Goal: Information Seeking & Learning: Learn about a topic

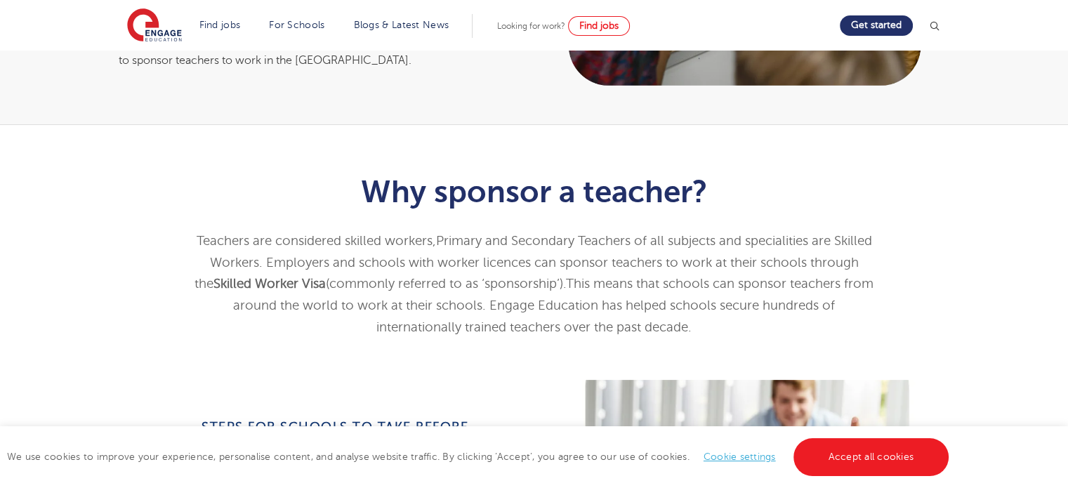
scroll to position [237, 0]
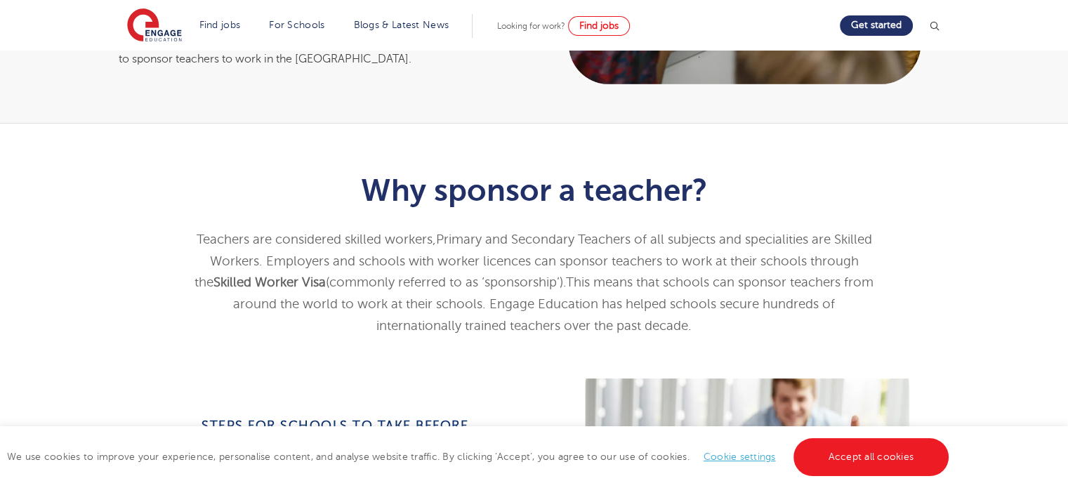
click at [893, 471] on link "Accept all cookies" at bounding box center [872, 457] width 156 height 38
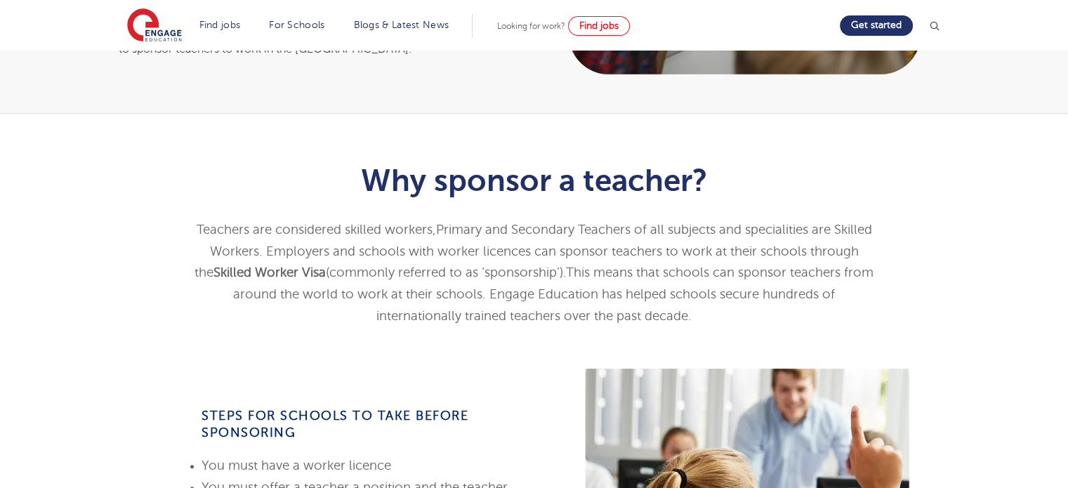
scroll to position [247, 0]
click at [265, 244] on span "mployers and schools with worker licences can sponsor teachers to work at their…" at bounding box center [527, 262] width 664 height 36
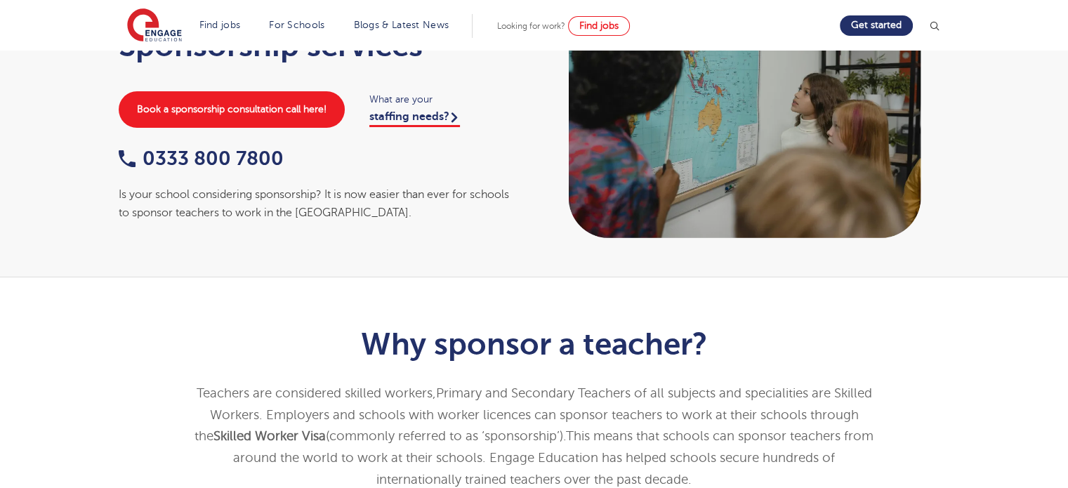
scroll to position [0, 0]
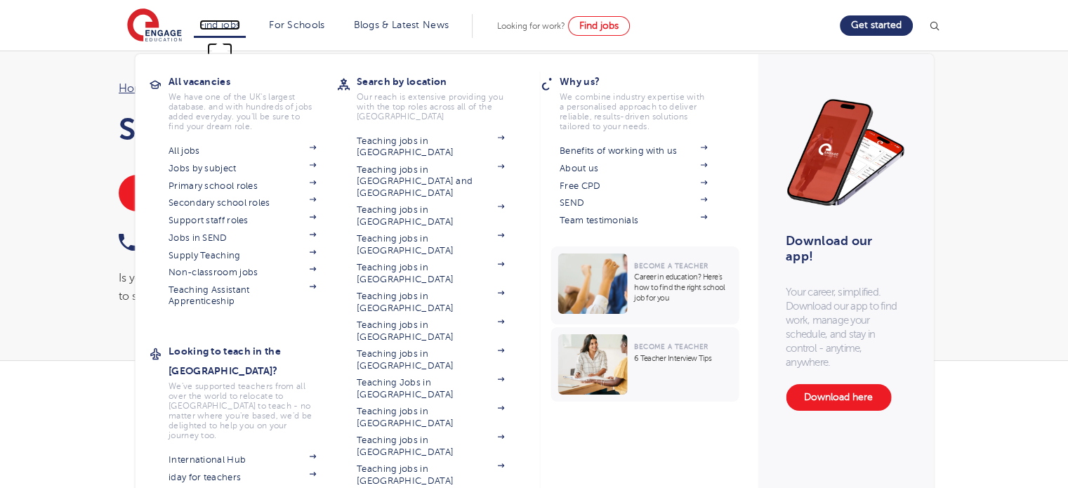
click at [225, 25] on link "Find jobs" at bounding box center [219, 25] width 41 height 11
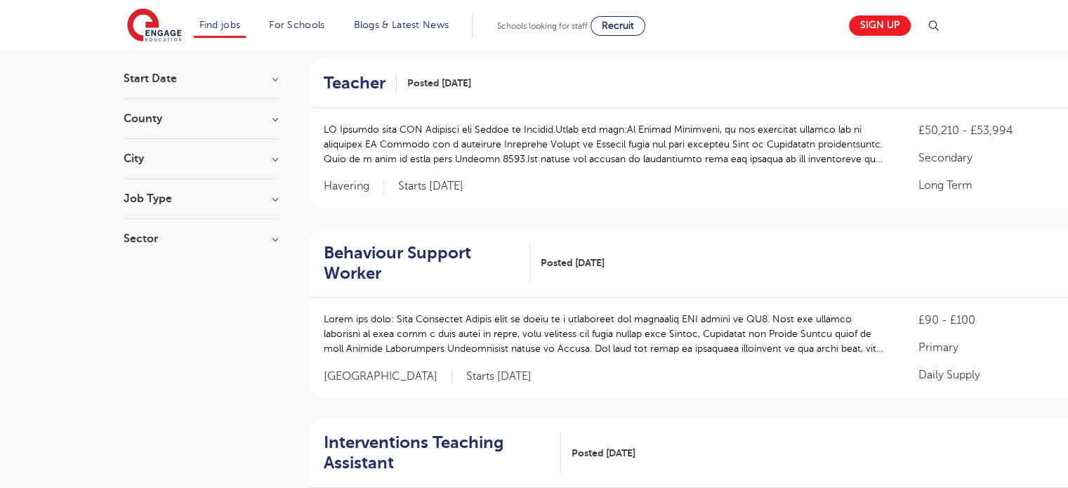
scroll to position [134, 0]
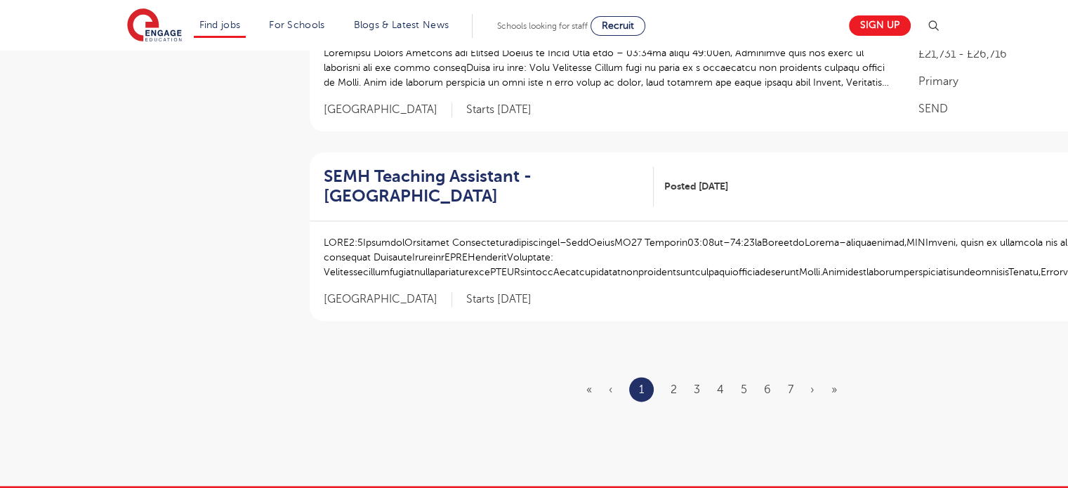
scroll to position [1732, 0]
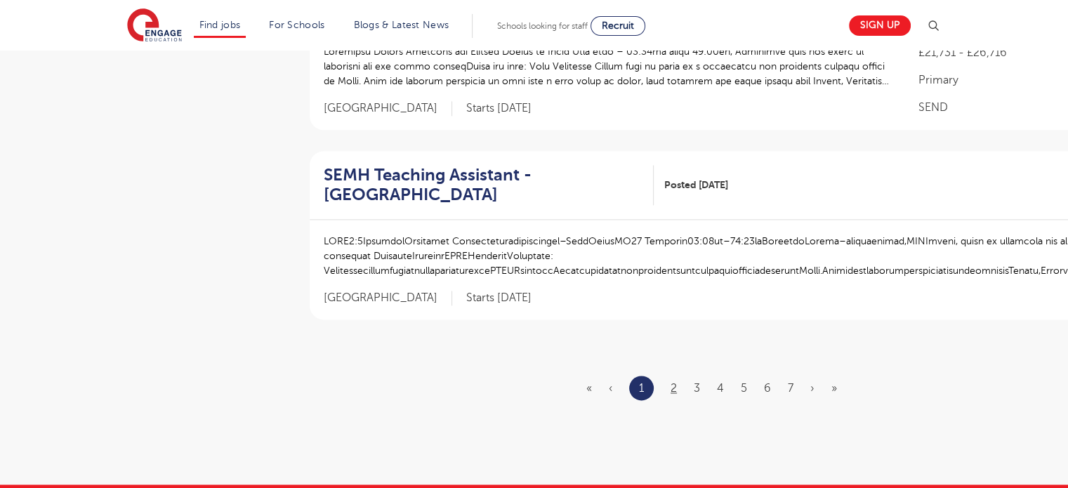
click at [673, 385] on link "2" at bounding box center [674, 388] width 6 height 13
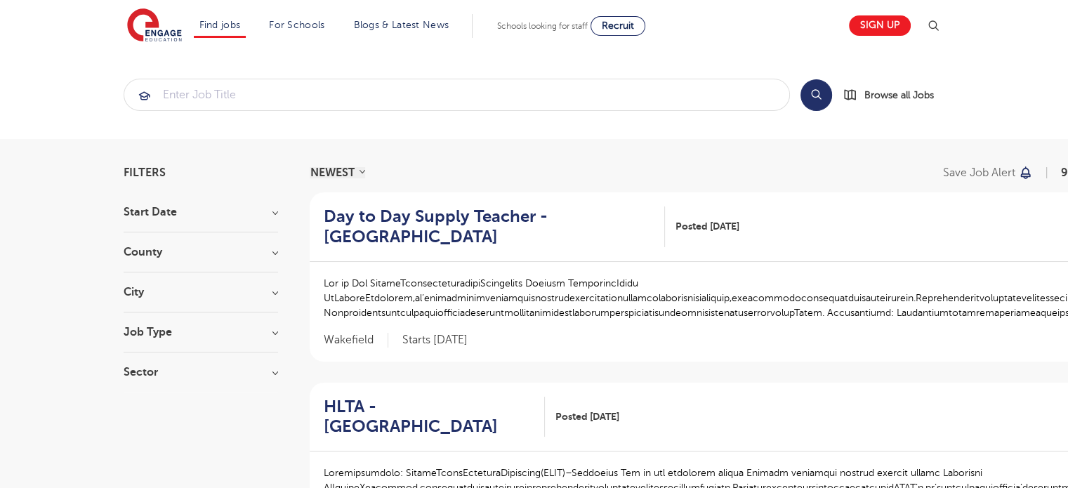
click at [166, 268] on div "County London 548 Hertfordshire 133 Leeds 44 East Sussex 17 West Sussex 16 Show…" at bounding box center [201, 260] width 155 height 26
click at [272, 265] on div "County London 548 Hertfordshire 133 Leeds 44 East Sussex 17 West Sussex 16 Show…" at bounding box center [201, 260] width 155 height 26
click at [267, 253] on h3 "County" at bounding box center [201, 252] width 155 height 11
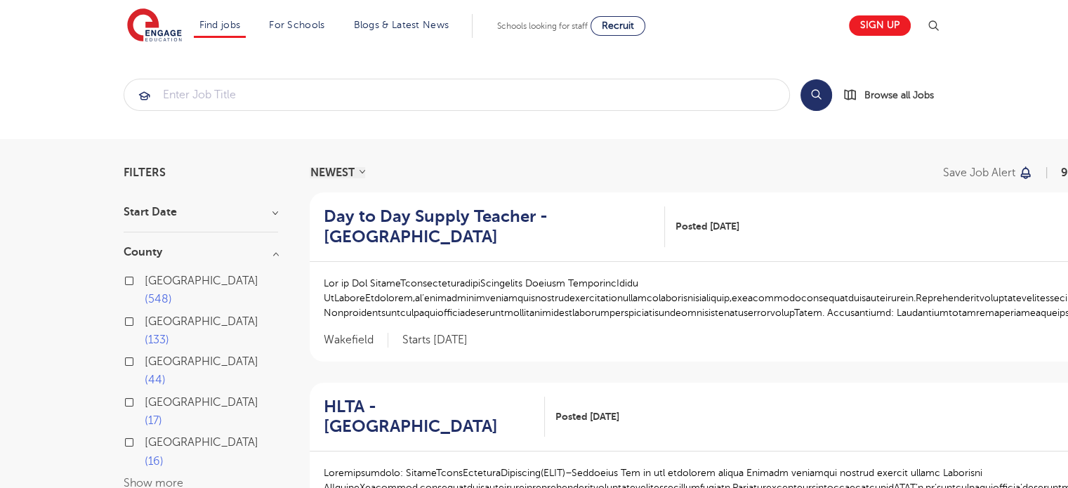
click at [126, 477] on button "Show more" at bounding box center [154, 483] width 60 height 13
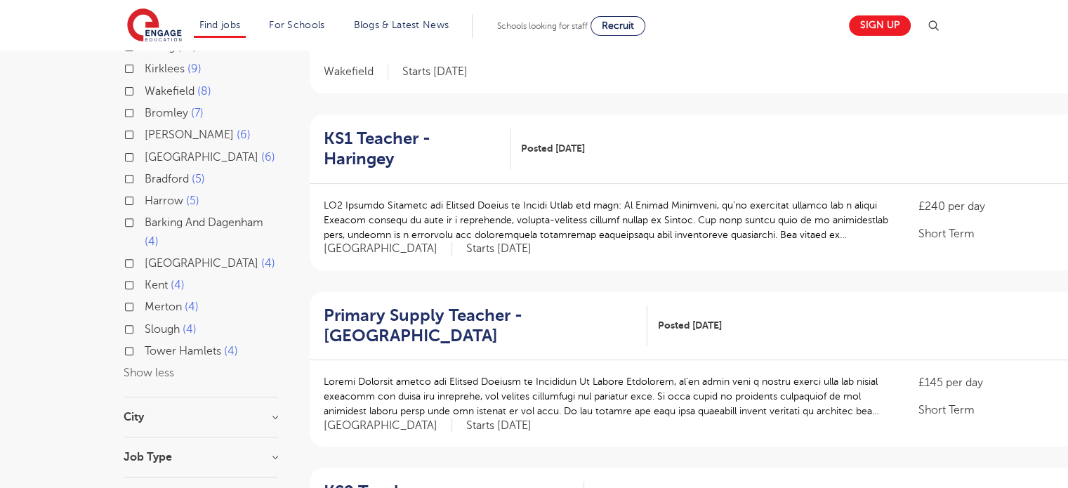
scroll to position [459, 0]
click at [153, 411] on h3 "City" at bounding box center [201, 416] width 155 height 11
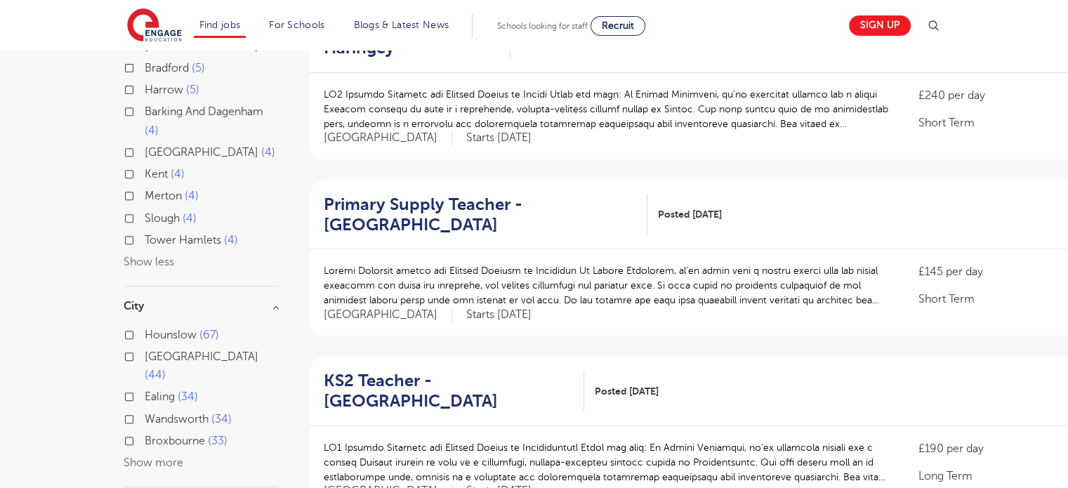
click at [134, 456] on button "Show more" at bounding box center [154, 462] width 60 height 13
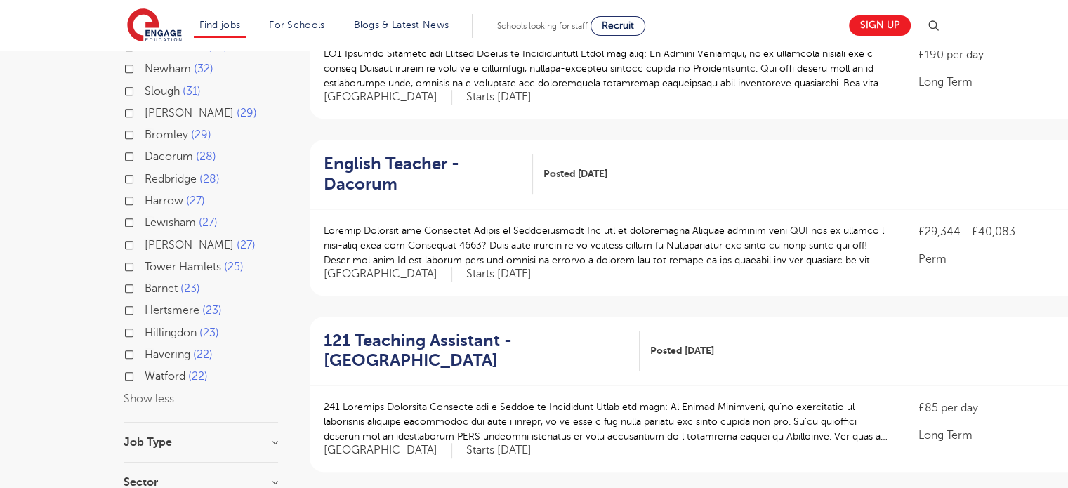
scroll to position [963, 0]
click at [152, 437] on div "Job Type Long Term 158 Daily Supply 39 SEND 28 Support Services 17 Permanent 4 …" at bounding box center [201, 450] width 155 height 26
click at [140, 437] on h3 "Job Type" at bounding box center [201, 442] width 155 height 11
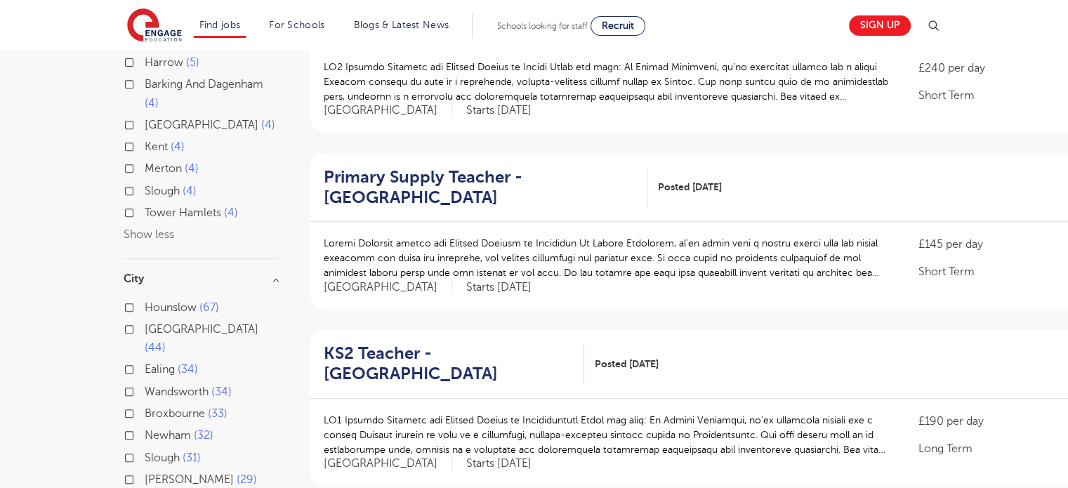
scroll to position [596, 0]
